Goal: Complete application form

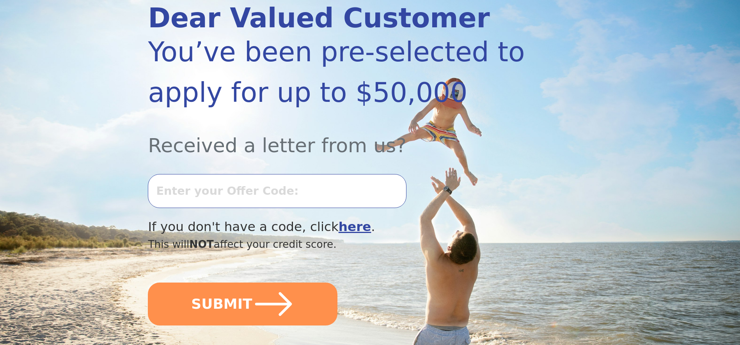
scroll to position [117, 0]
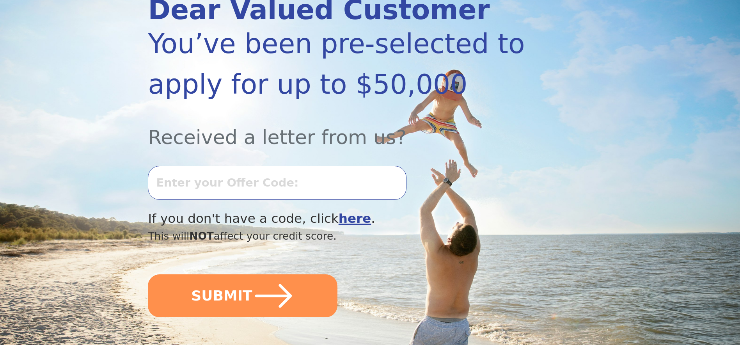
click at [341, 188] on input "text" at bounding box center [277, 183] width 258 height 34
type input "0507k-382435"
click at [148, 274] on button "SUBMIT" at bounding box center [243, 295] width 190 height 43
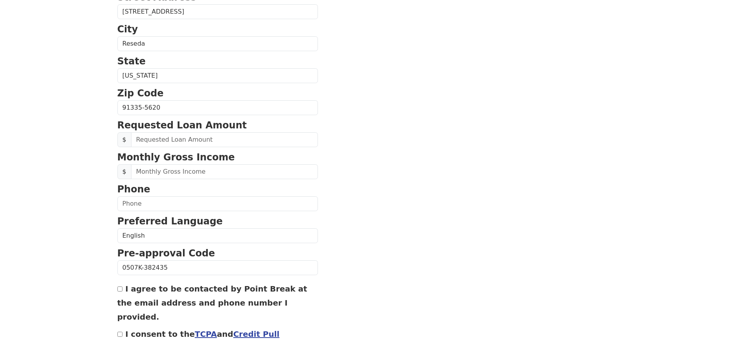
scroll to position [234, 0]
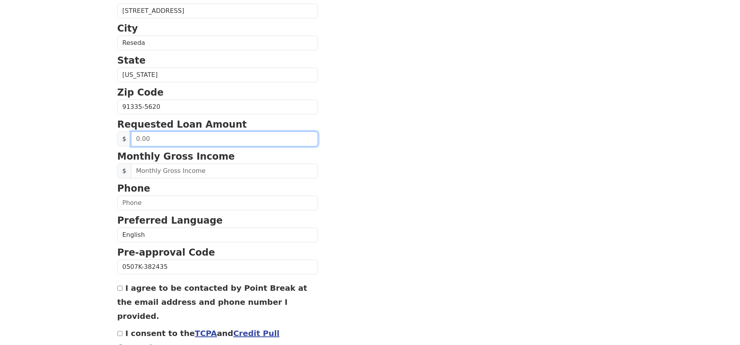
click at [230, 138] on input "text" at bounding box center [224, 138] width 187 height 15
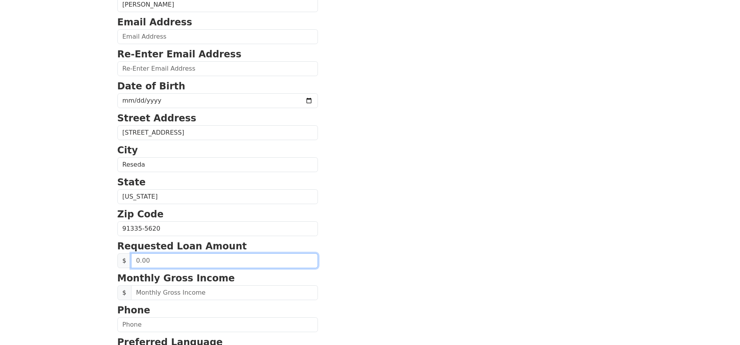
scroll to position [0, 0]
